Goal: Task Accomplishment & Management: Complete application form

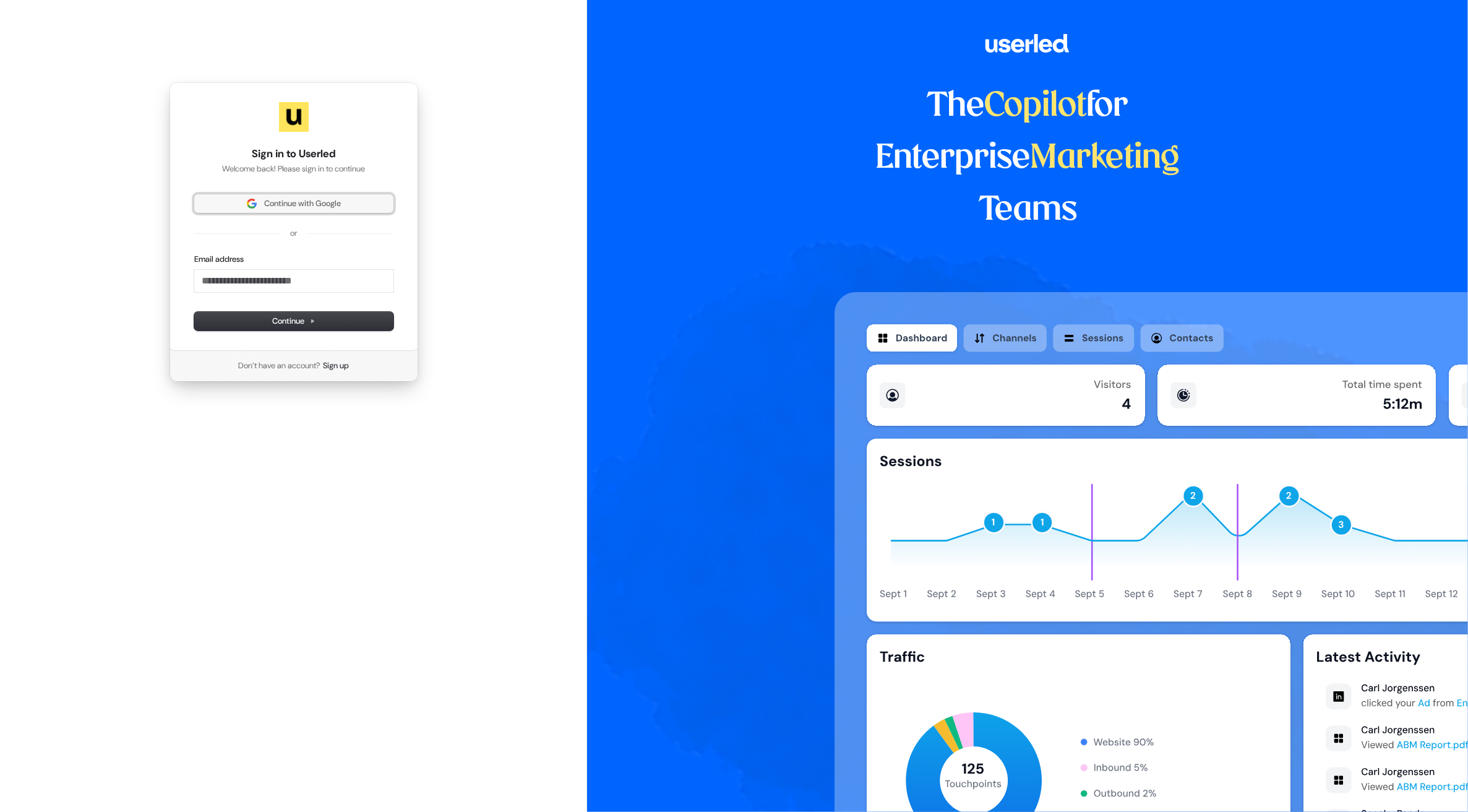
click at [307, 202] on span "Continue with Google" at bounding box center [303, 204] width 77 height 11
